Goal: Task Accomplishment & Management: Manage account settings

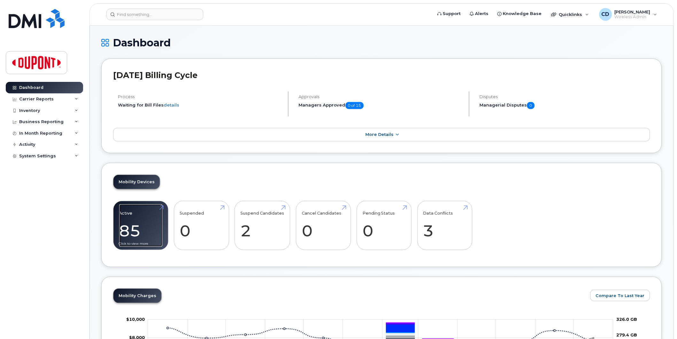
click at [132, 232] on link "Active 85 -11%" at bounding box center [140, 225] width 43 height 42
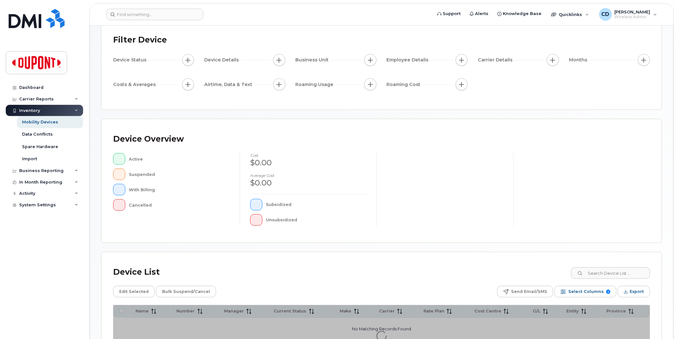
scroll to position [101, 0]
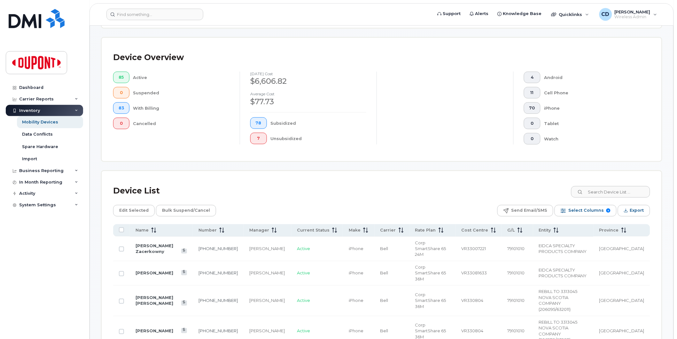
scroll to position [136, 0]
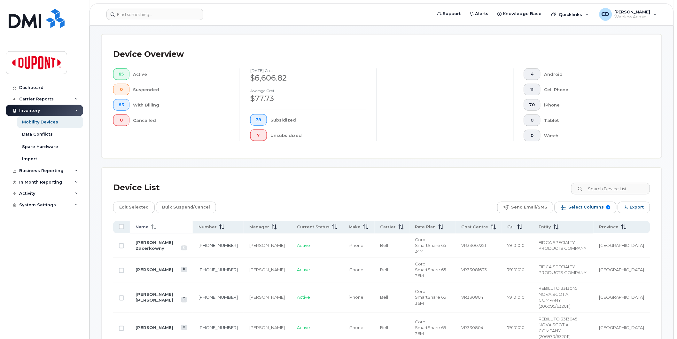
click at [145, 228] on span "Name" at bounding box center [142, 227] width 13 height 6
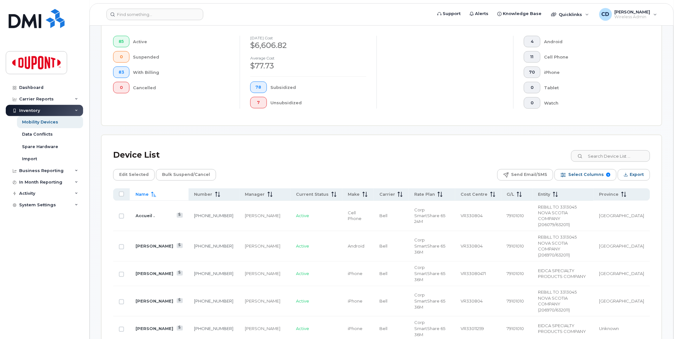
scroll to position [207, 0]
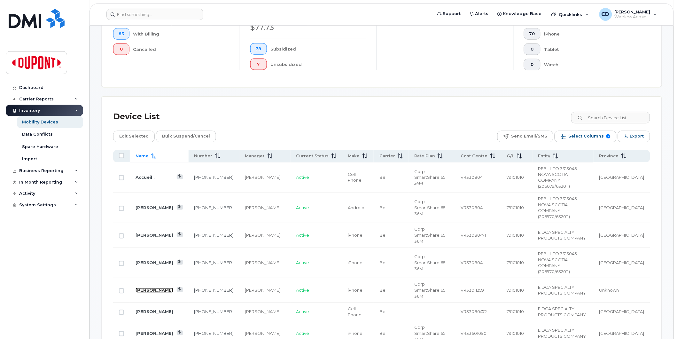
click link "Andre Paquin"
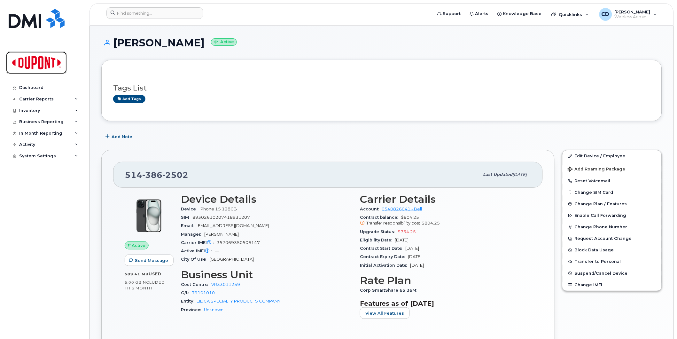
click img
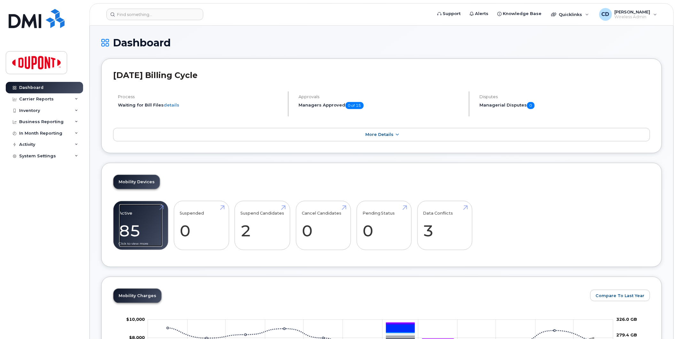
click at [137, 232] on link "Active 85 -11%" at bounding box center [140, 225] width 43 height 42
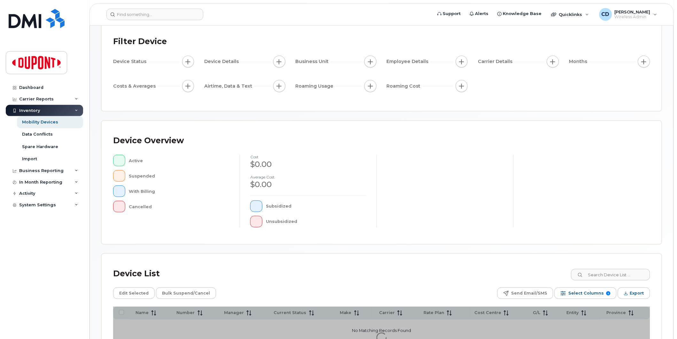
scroll to position [101, 0]
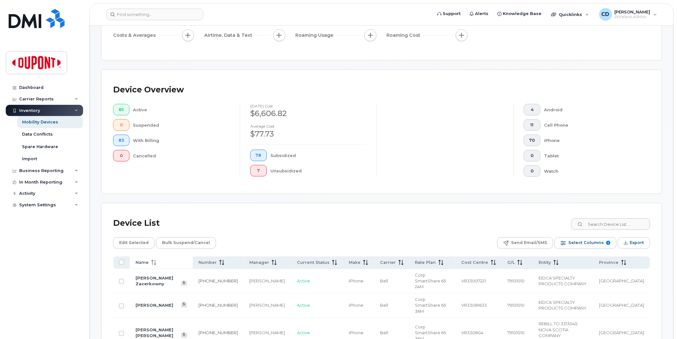
click at [155, 263] on icon at bounding box center [155, 262] width 1 height 5
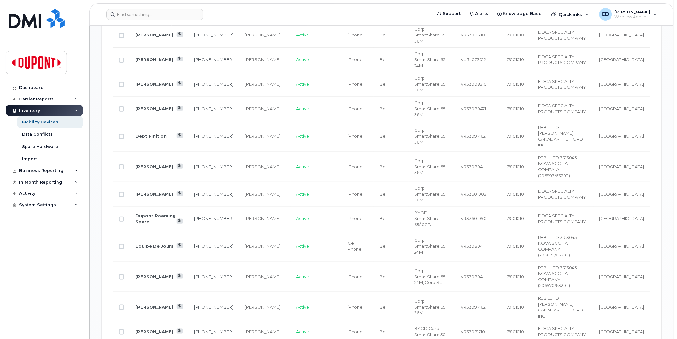
scroll to position [772, 0]
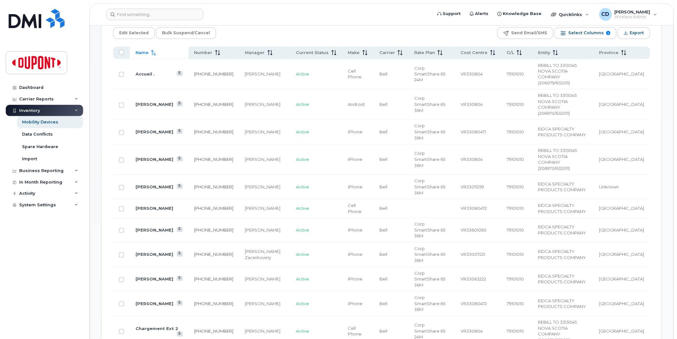
scroll to position [168, 0]
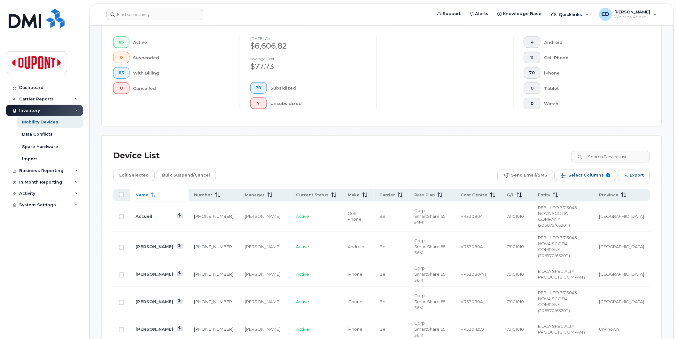
click at [143, 193] on span "Name" at bounding box center [142, 195] width 13 height 6
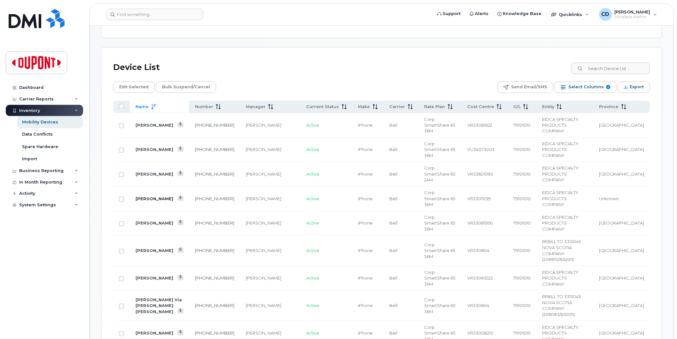
scroll to position [239, 0]
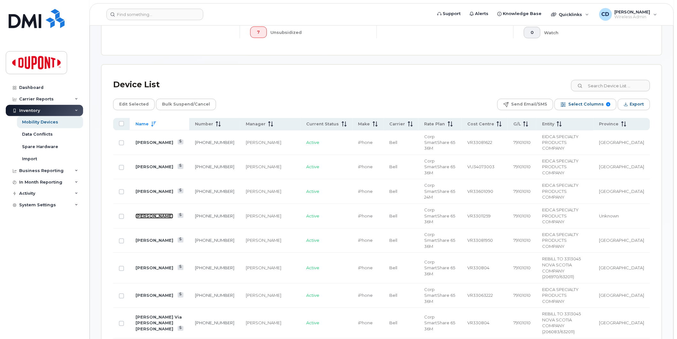
click at [157, 213] on link "[PERSON_NAME]" at bounding box center [155, 215] width 38 height 5
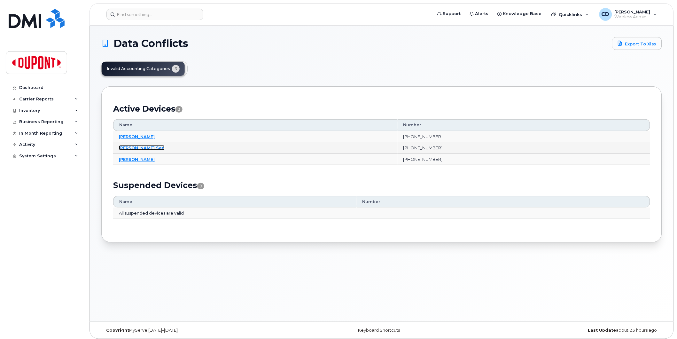
click at [139, 148] on link "[PERSON_NAME] Sen" at bounding box center [142, 147] width 46 height 5
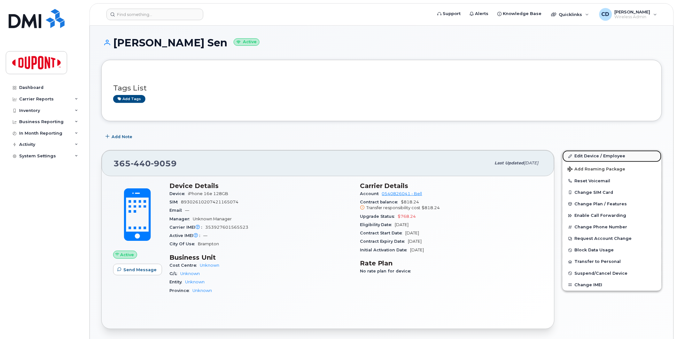
click at [593, 158] on link "Edit Device / Employee" at bounding box center [611, 156] width 99 height 12
click at [587, 155] on link "Edit Device / Employee" at bounding box center [611, 156] width 99 height 12
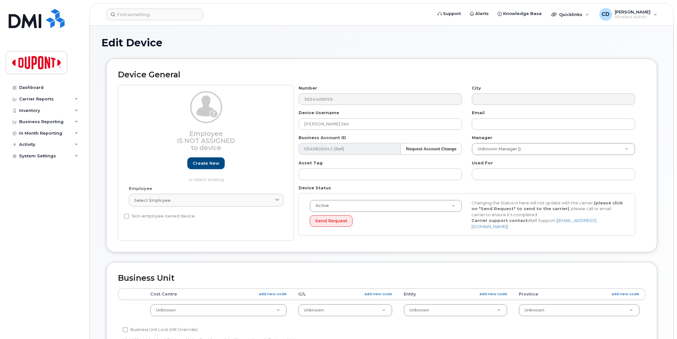
select select "2684127"
select select "2684128"
select select "2695087"
select select "2684127"
select select "2684128"
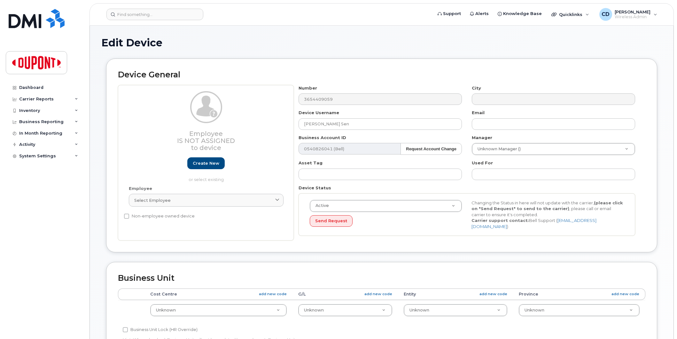
select select "2695087"
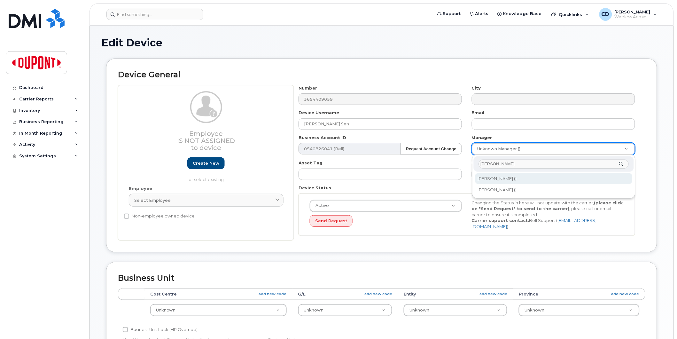
type input "[PERSON_NAME]"
type input "1311637"
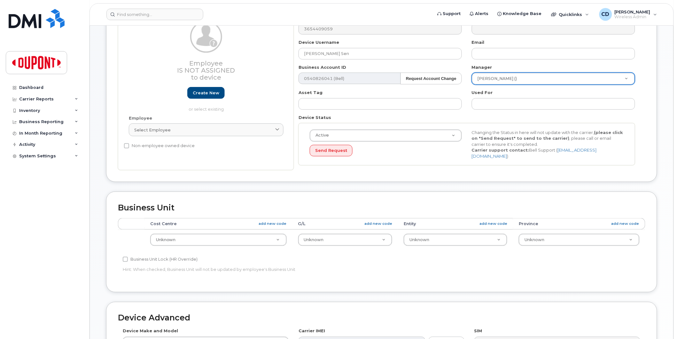
scroll to position [71, 0]
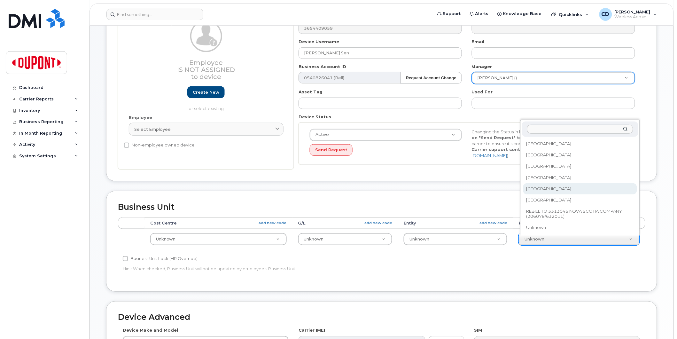
select select "2695088"
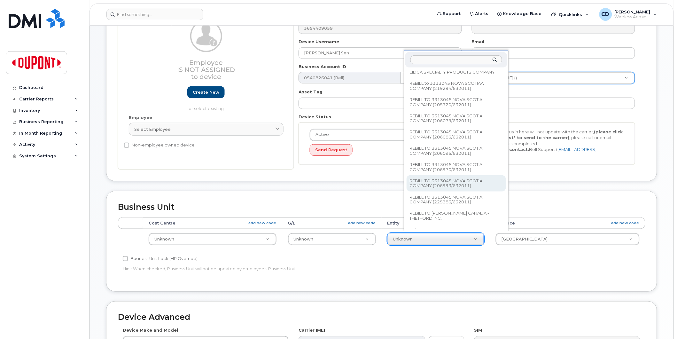
scroll to position [0, 0]
select select "2684167"
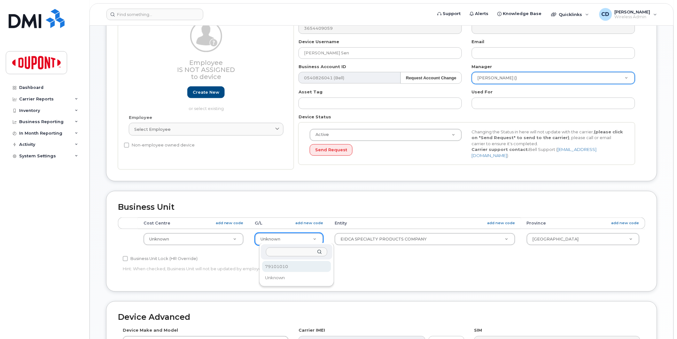
select select "2684166"
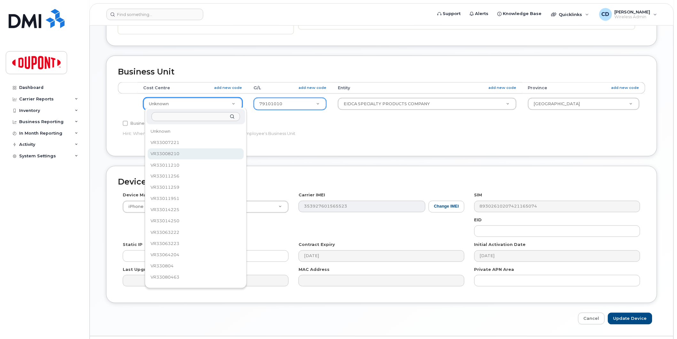
scroll to position [222, 0]
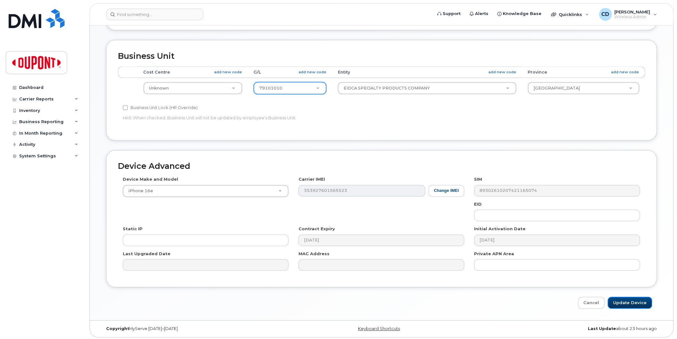
click at [642, 299] on input "Update Device" at bounding box center [630, 303] width 44 height 12
type input "Saving..."
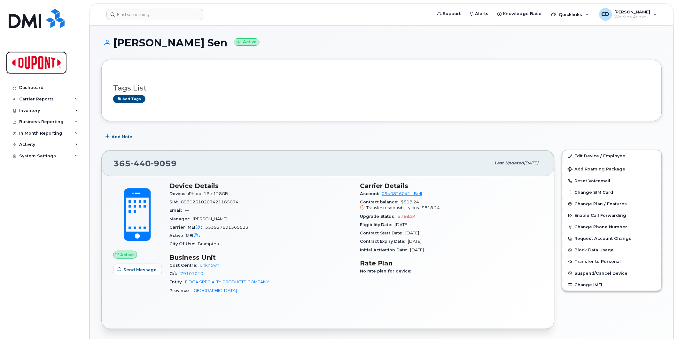
click at [41, 61] on img at bounding box center [36, 62] width 49 height 19
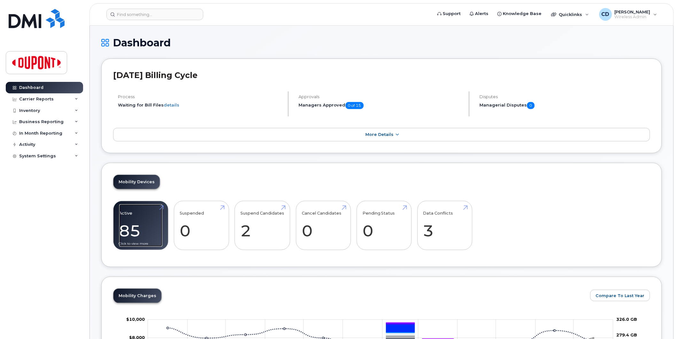
click at [136, 232] on link "Active 85 -11%" at bounding box center [140, 225] width 43 height 42
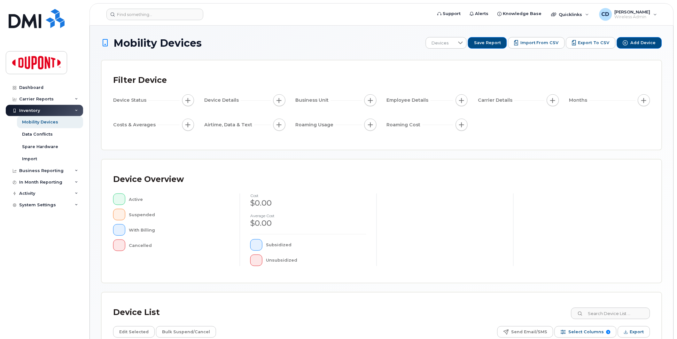
scroll to position [101, 0]
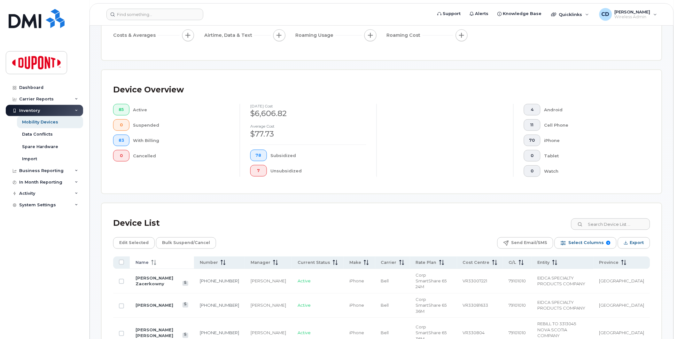
click at [145, 263] on span "Name" at bounding box center [142, 263] width 13 height 6
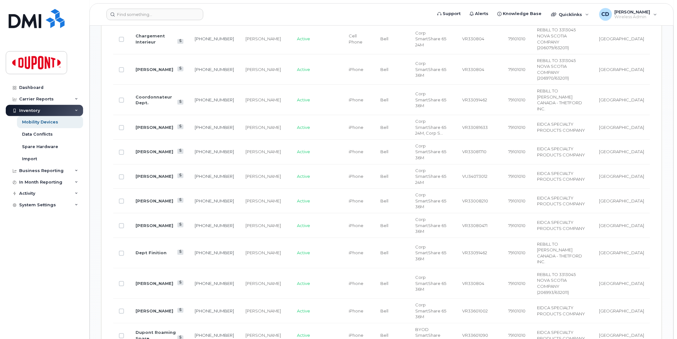
scroll to position [704, 0]
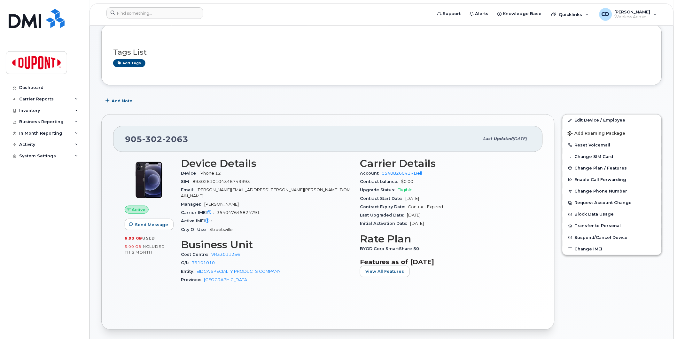
scroll to position [35, 0]
click at [589, 122] on link "Edit Device / Employee" at bounding box center [611, 121] width 99 height 12
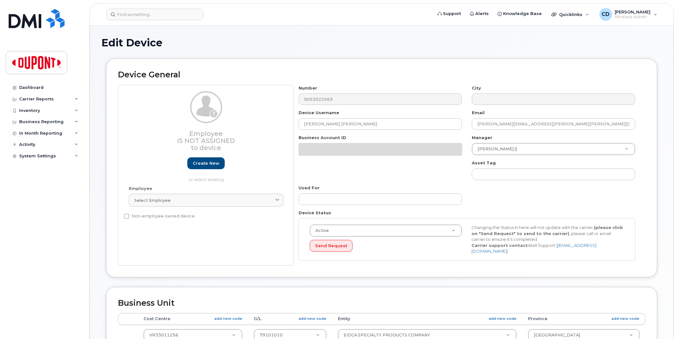
select select "2684139"
select select "2695088"
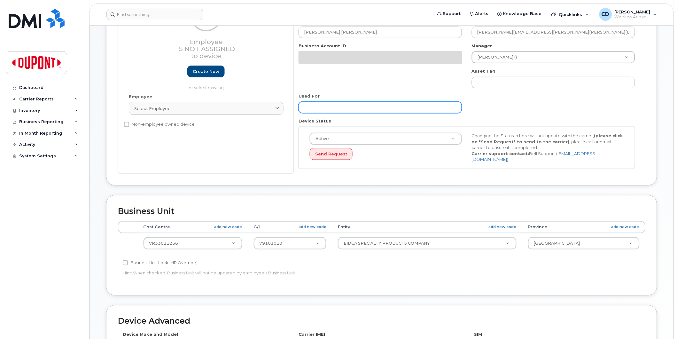
scroll to position [177, 0]
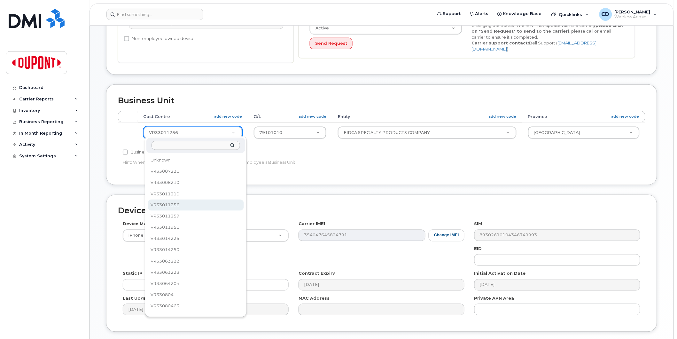
drag, startPoint x: 182, startPoint y: 131, endPoint x: 171, endPoint y: 132, distance: 11.5
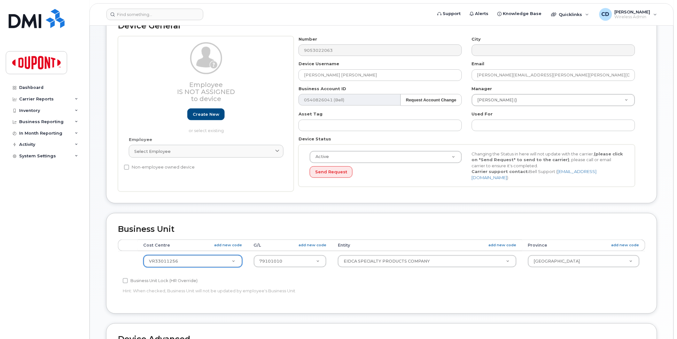
scroll to position [0, 0]
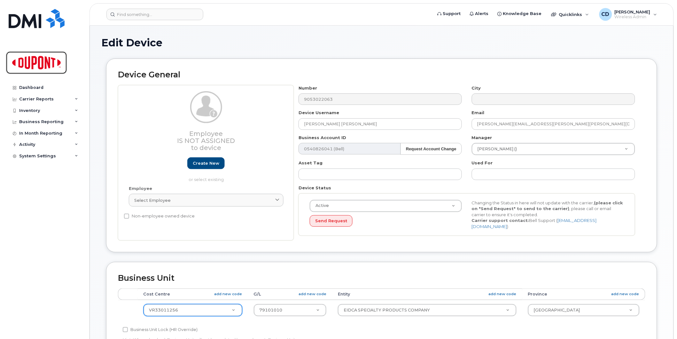
click at [24, 65] on img at bounding box center [36, 62] width 49 height 19
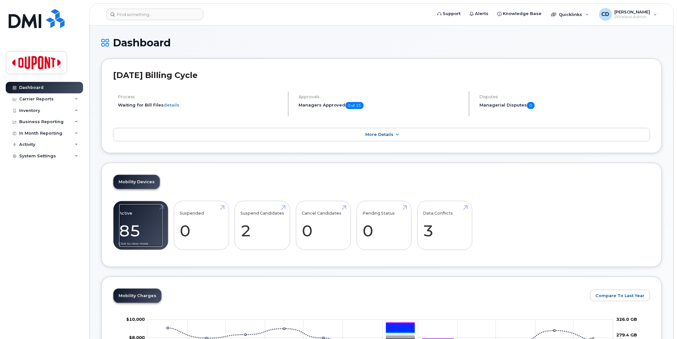
click at [142, 229] on link "Active 85 -11%" at bounding box center [140, 225] width 43 height 42
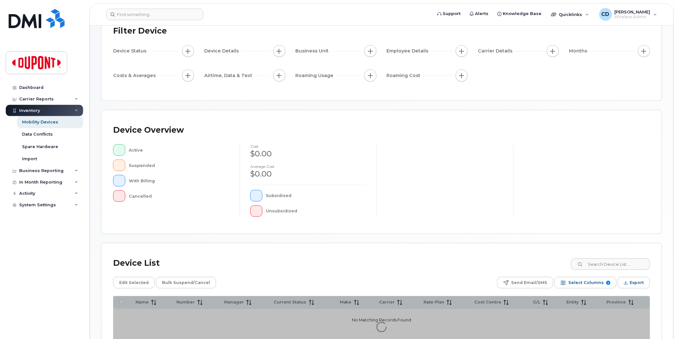
scroll to position [101, 0]
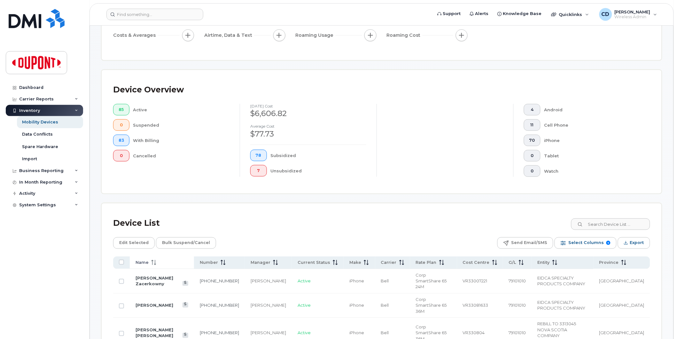
click at [153, 264] on icon at bounding box center [153, 262] width 5 height 5
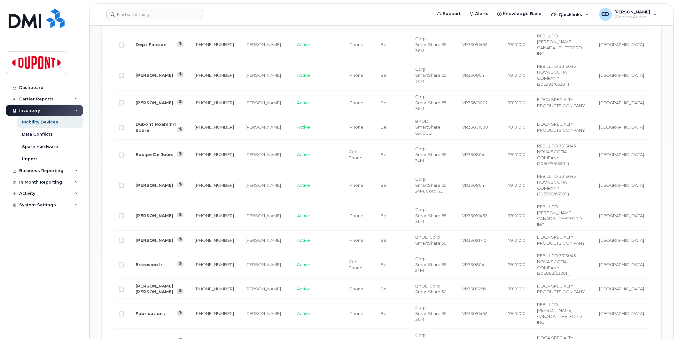
scroll to position [846, 0]
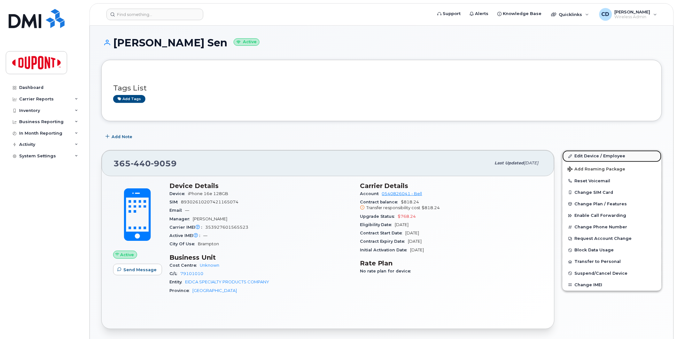
click at [591, 155] on link "Edit Device / Employee" at bounding box center [611, 156] width 99 height 12
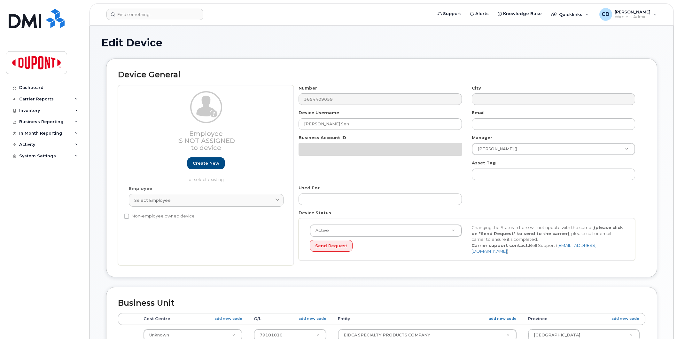
select select "2695088"
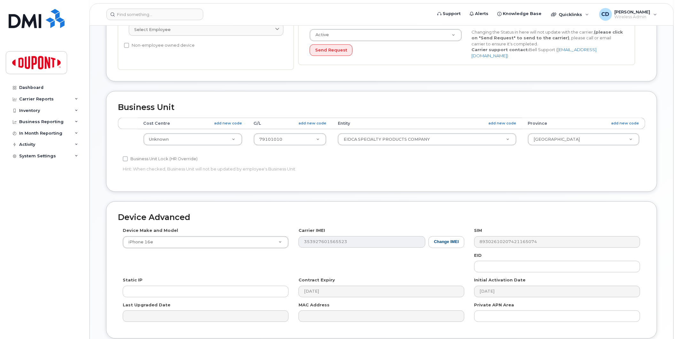
scroll to position [177, 0]
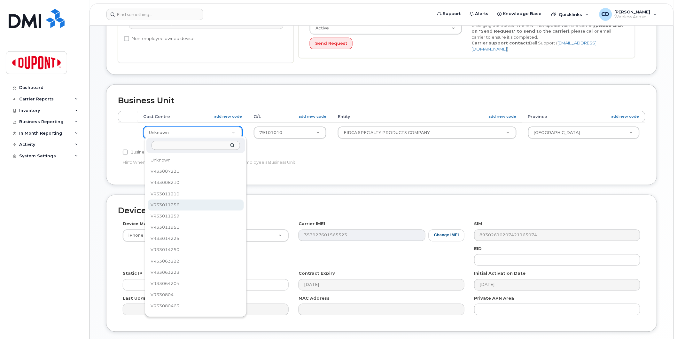
select select "2684139"
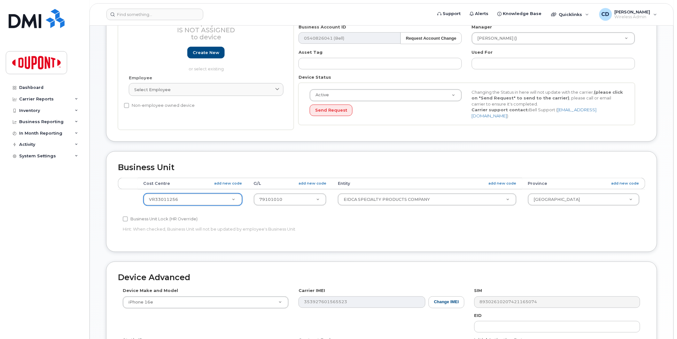
scroll to position [222, 0]
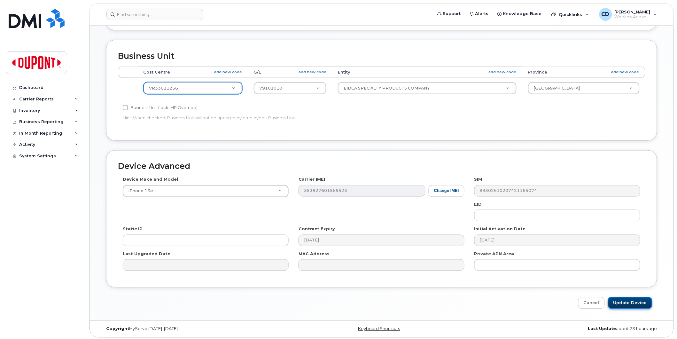
click at [628, 301] on input "Update Device" at bounding box center [630, 303] width 44 height 12
type input "Saving..."
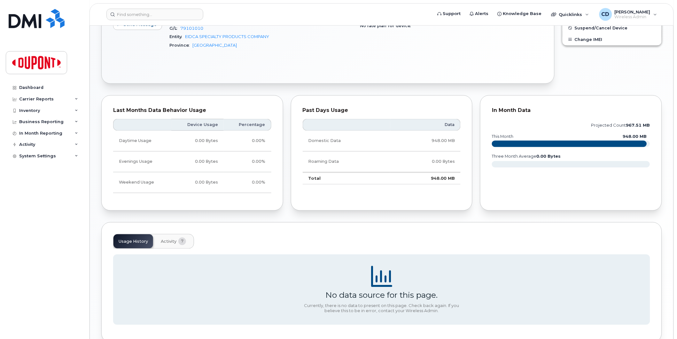
scroll to position [248, 0]
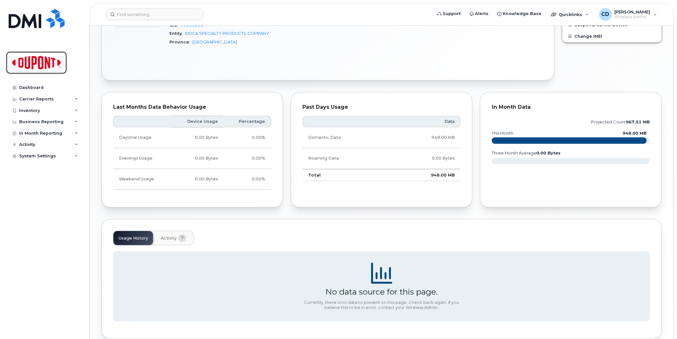
click at [41, 63] on img at bounding box center [36, 62] width 49 height 19
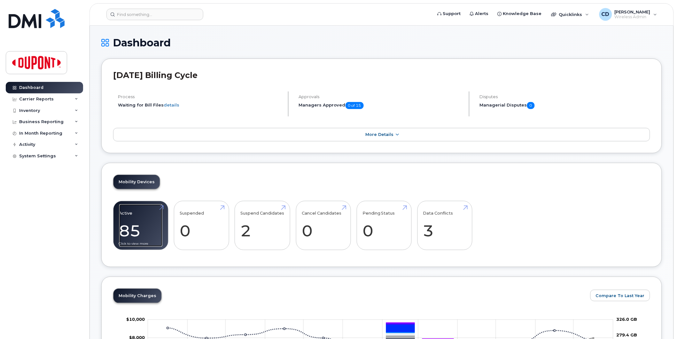
click at [129, 231] on link "Active 85 -11%" at bounding box center [140, 225] width 43 height 42
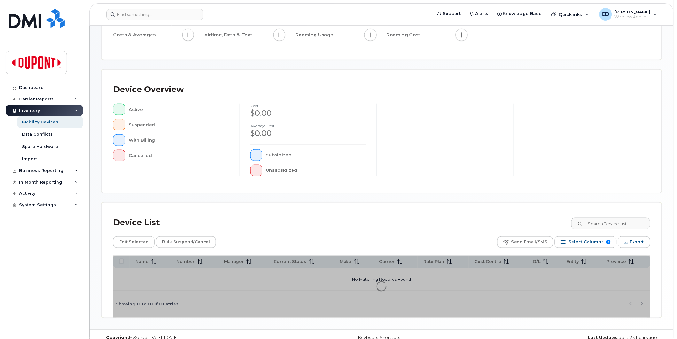
scroll to position [101, 0]
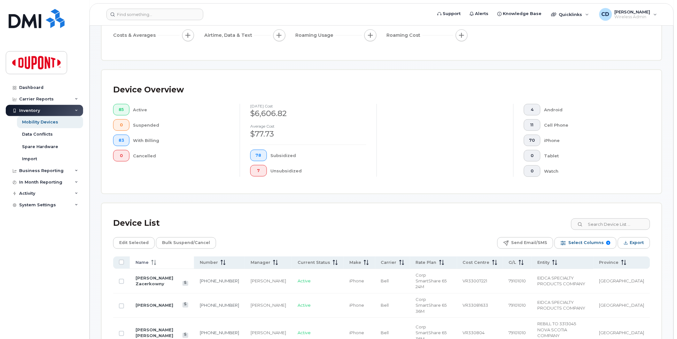
click at [154, 263] on icon at bounding box center [153, 262] width 5 height 5
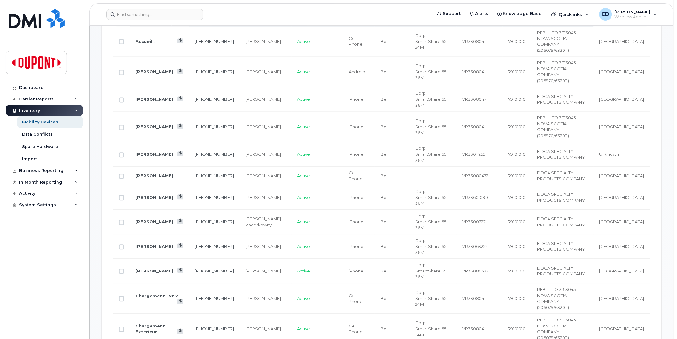
scroll to position [349, 0]
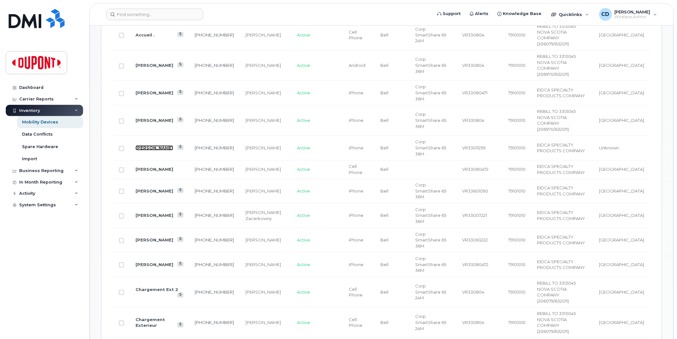
click at [150, 145] on link "[PERSON_NAME]" at bounding box center [155, 147] width 38 height 5
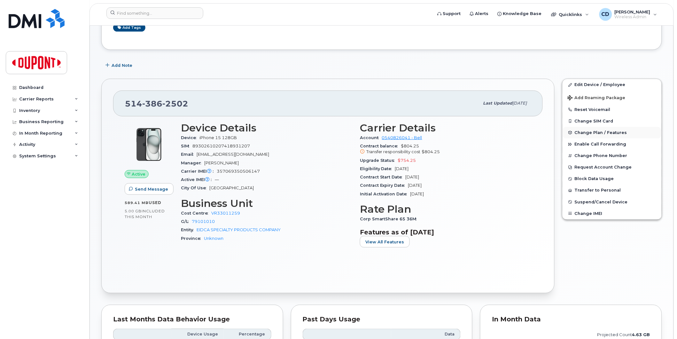
scroll to position [71, 0]
click at [586, 84] on link "Edit Device / Employee" at bounding box center [611, 85] width 99 height 12
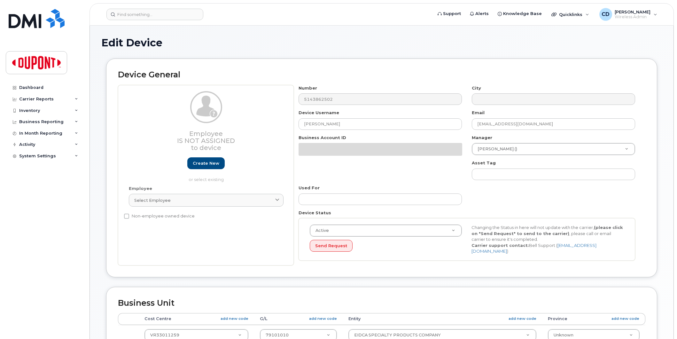
select select "35622742"
select select "2695087"
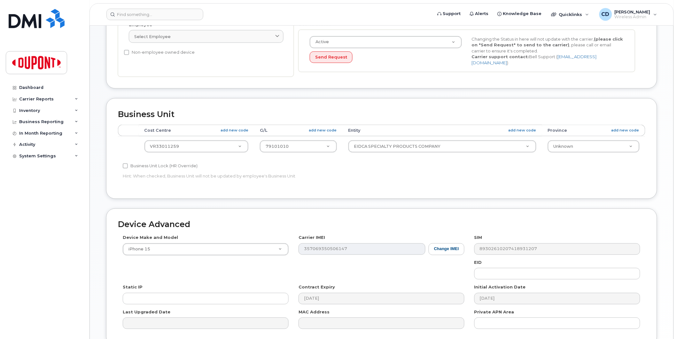
scroll to position [213, 0]
